Goal: Information Seeking & Learning: Learn about a topic

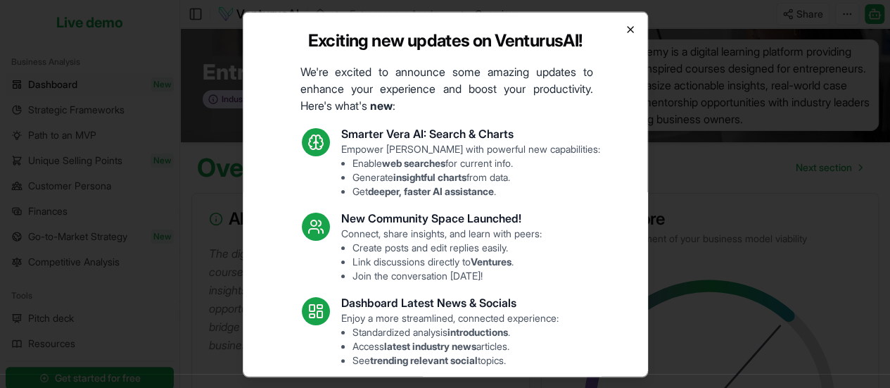
click at [625, 32] on icon "button" at bounding box center [630, 28] width 11 height 11
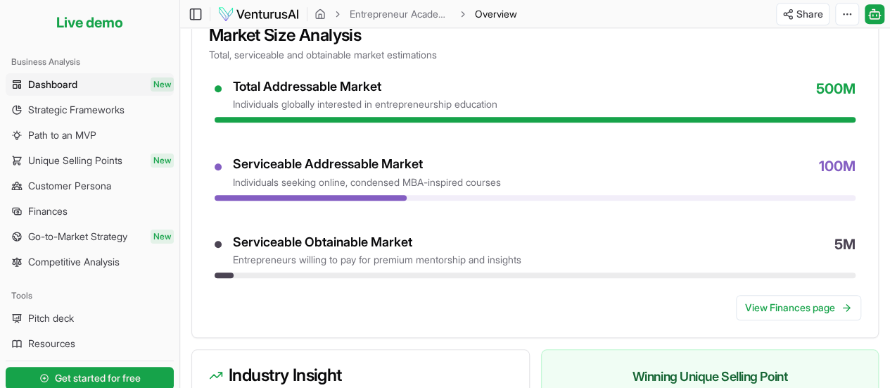
scroll to position [580, 0]
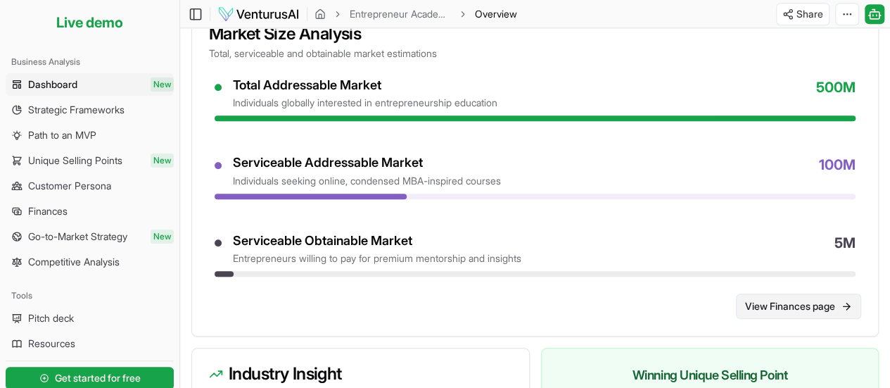
click at [795, 308] on link "View Finances page" at bounding box center [798, 306] width 125 height 25
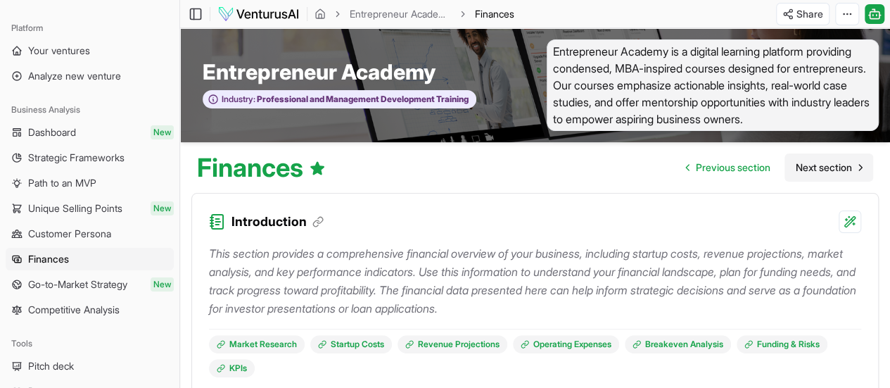
click at [816, 172] on span "Next section" at bounding box center [824, 167] width 56 height 14
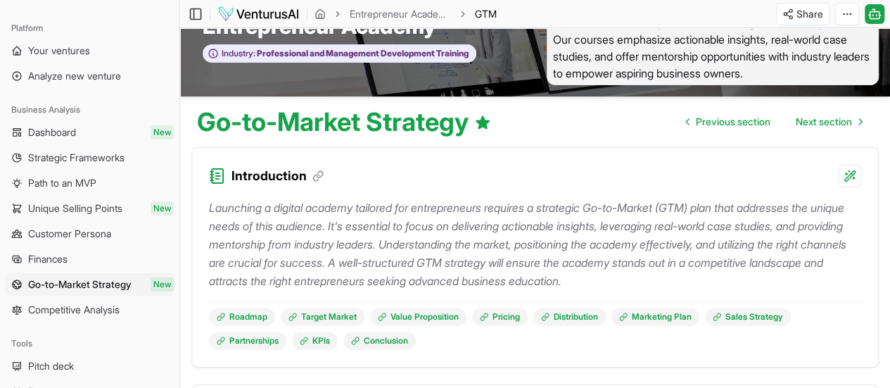
scroll to position [51, 0]
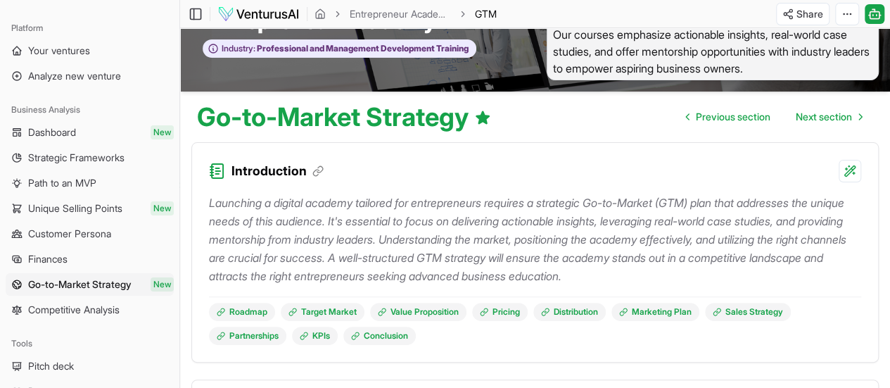
click at [482, 130] on h1 "Go-to-Market Strategy" at bounding box center [344, 117] width 294 height 28
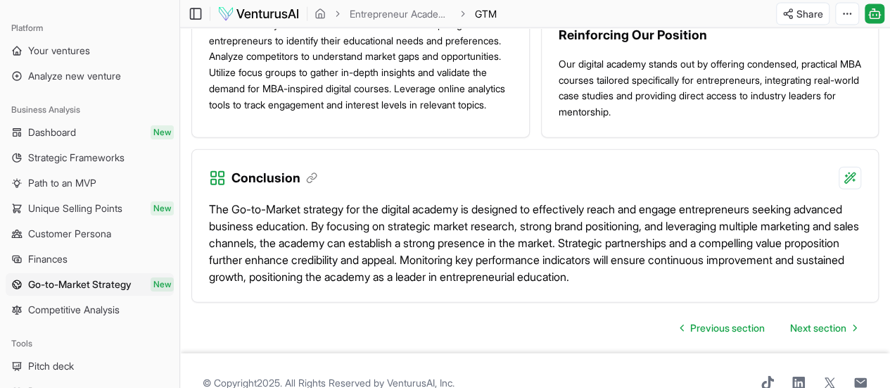
scroll to position [1633, 0]
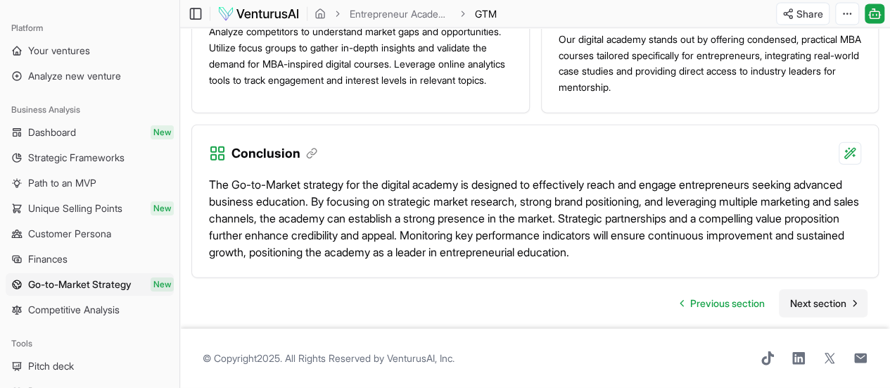
click at [819, 297] on span "Next section" at bounding box center [818, 303] width 56 height 14
click at [802, 296] on span "Next section" at bounding box center [818, 303] width 56 height 14
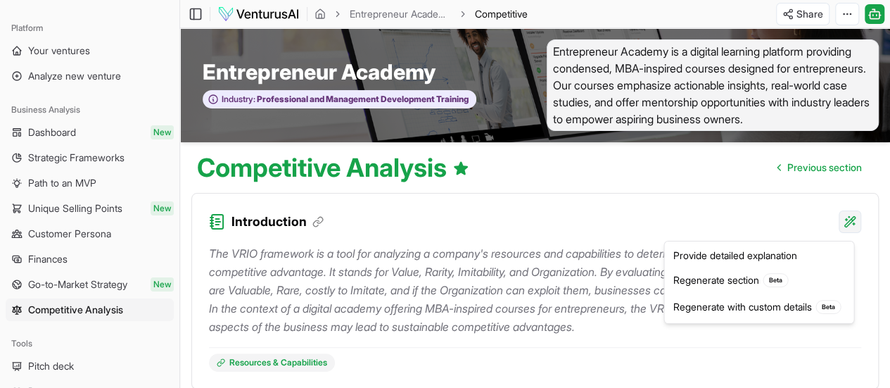
click at [852, 223] on html "Platform Your ventures Analyze new venture Business Analysis Dashboard New Stra…" at bounding box center [445, 194] width 890 height 388
click at [783, 258] on div "Provide detailed explanation" at bounding box center [759, 255] width 184 height 23
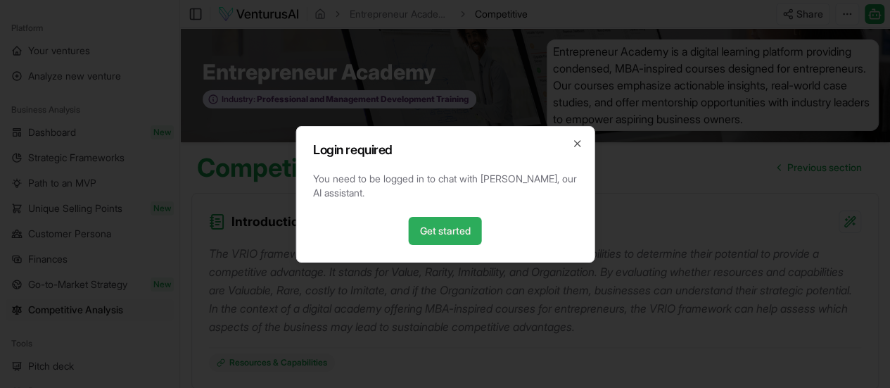
click at [451, 227] on link "Get started" at bounding box center [445, 231] width 73 height 28
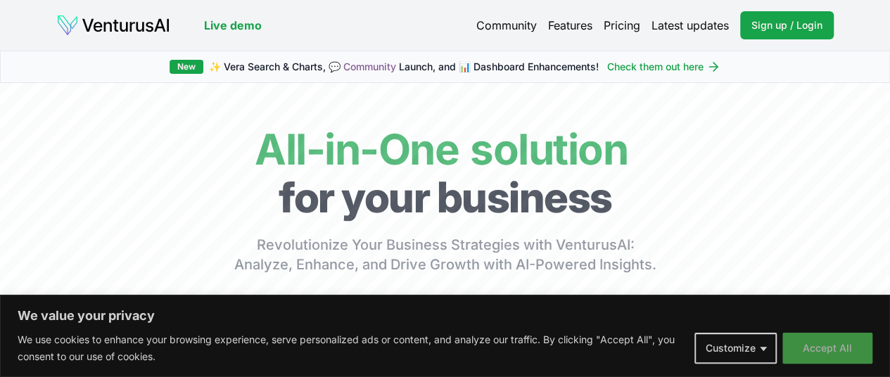
click at [807, 344] on button "Accept All" at bounding box center [828, 348] width 90 height 31
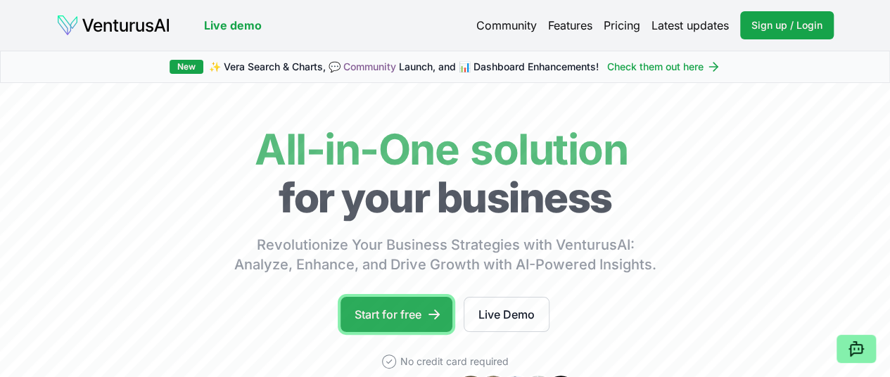
click at [391, 329] on link "Start for free" at bounding box center [397, 314] width 112 height 35
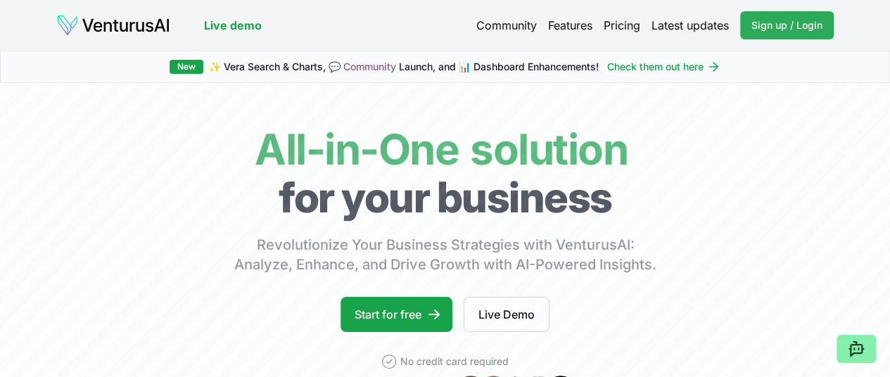
click at [767, 23] on span "Sign up / Login" at bounding box center [787, 25] width 71 height 14
